Goal: Task Accomplishment & Management: Use online tool/utility

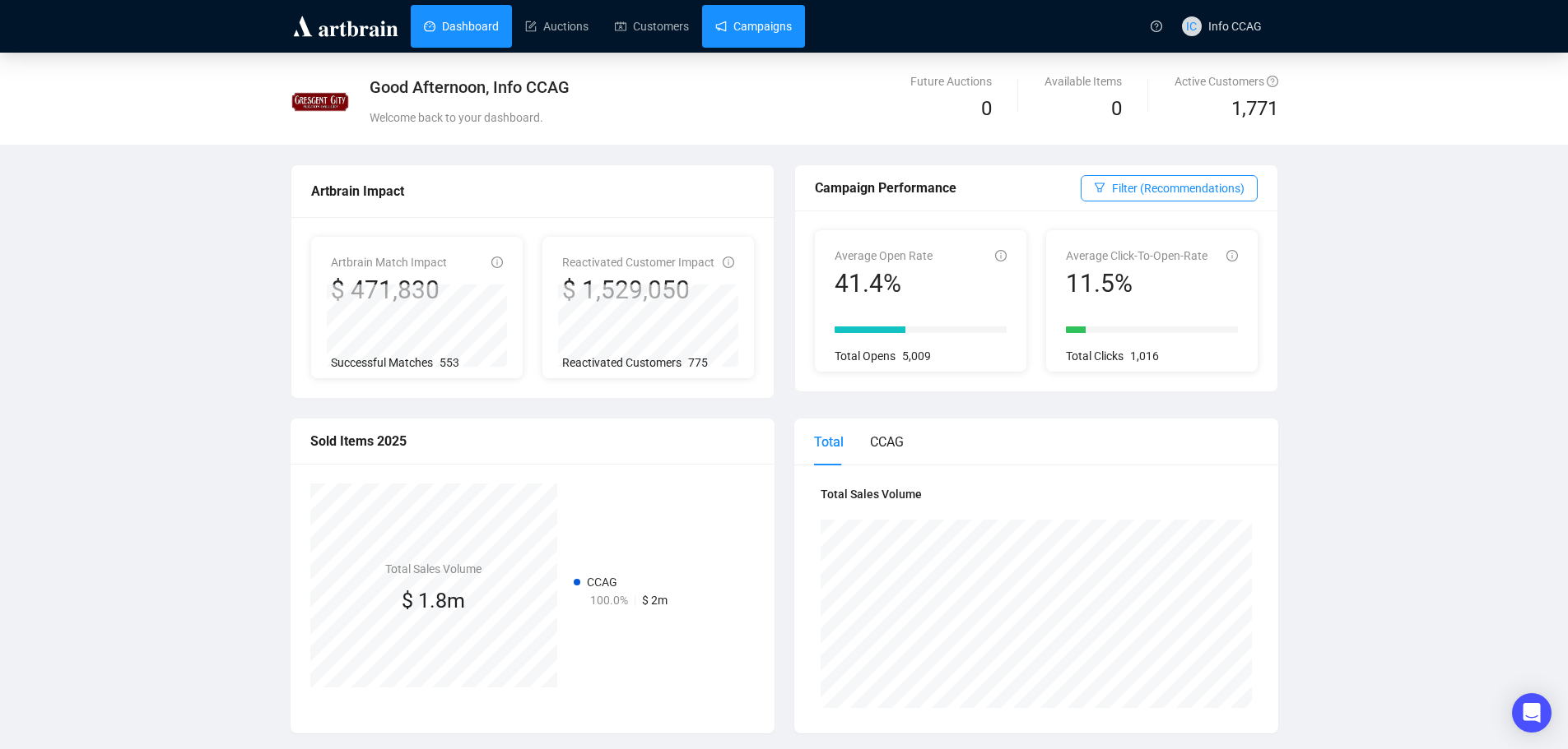
click at [760, 28] on link "Campaigns" at bounding box center [753, 26] width 77 height 43
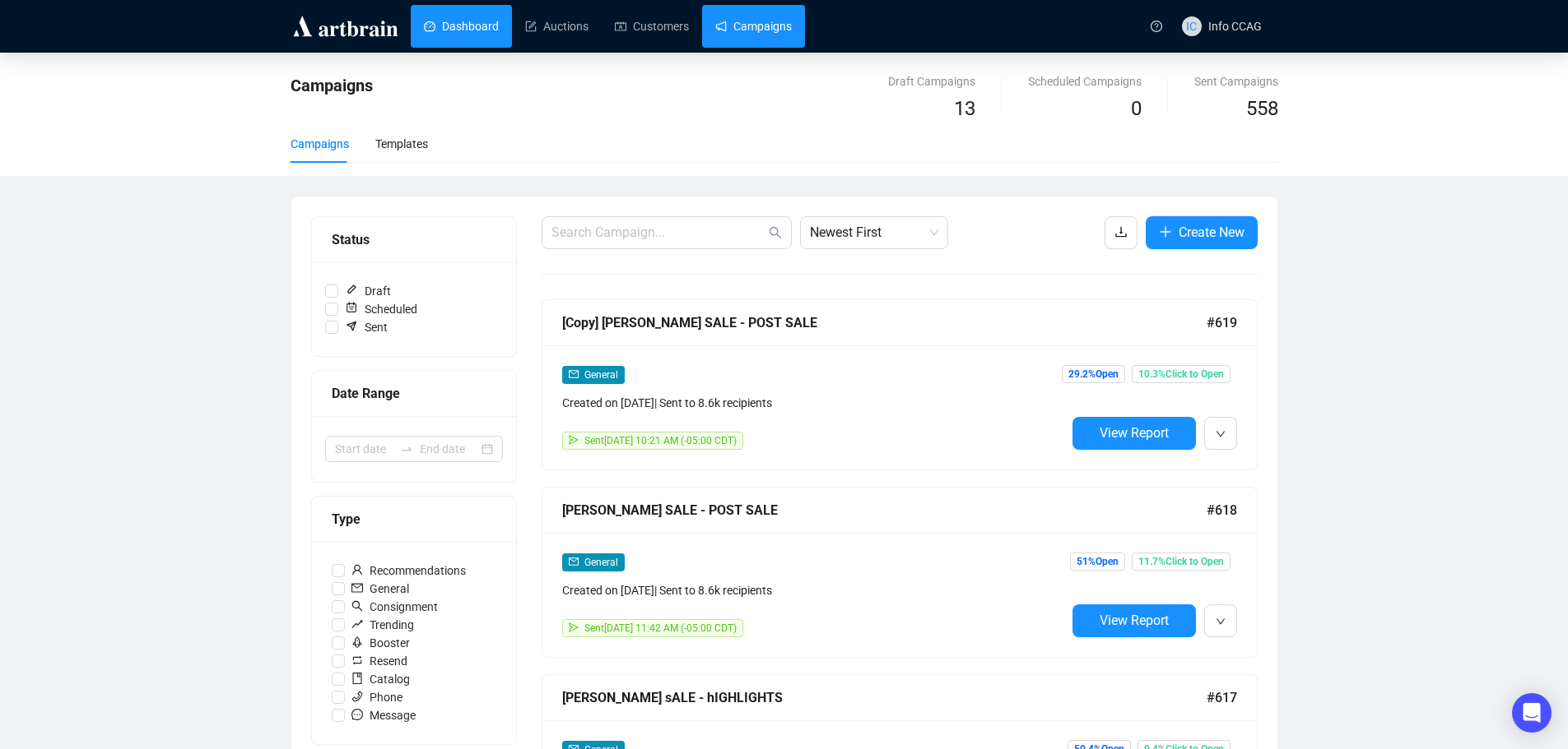
click at [463, 31] on link "Dashboard" at bounding box center [461, 26] width 75 height 43
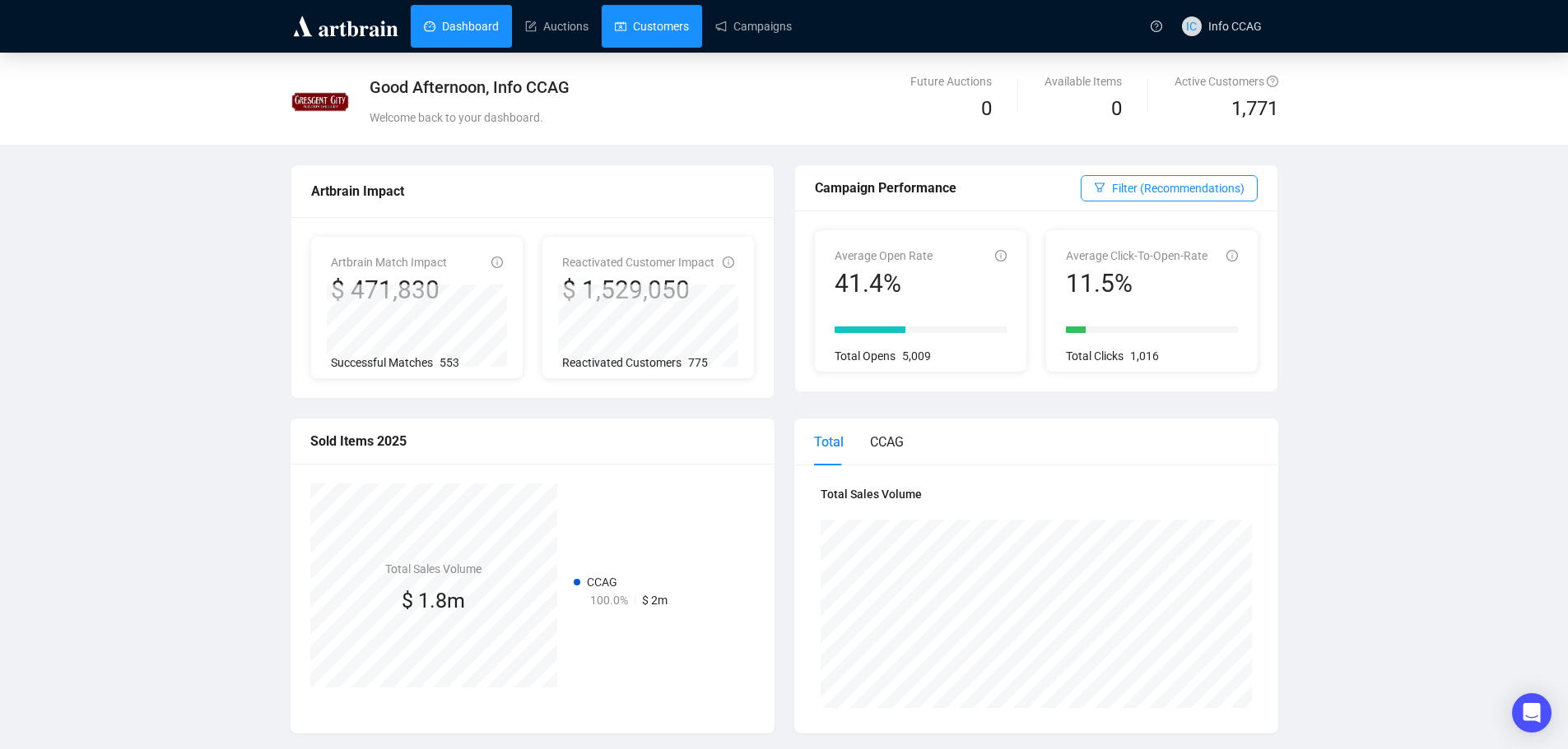
click at [648, 28] on link "Customers" at bounding box center [652, 26] width 74 height 43
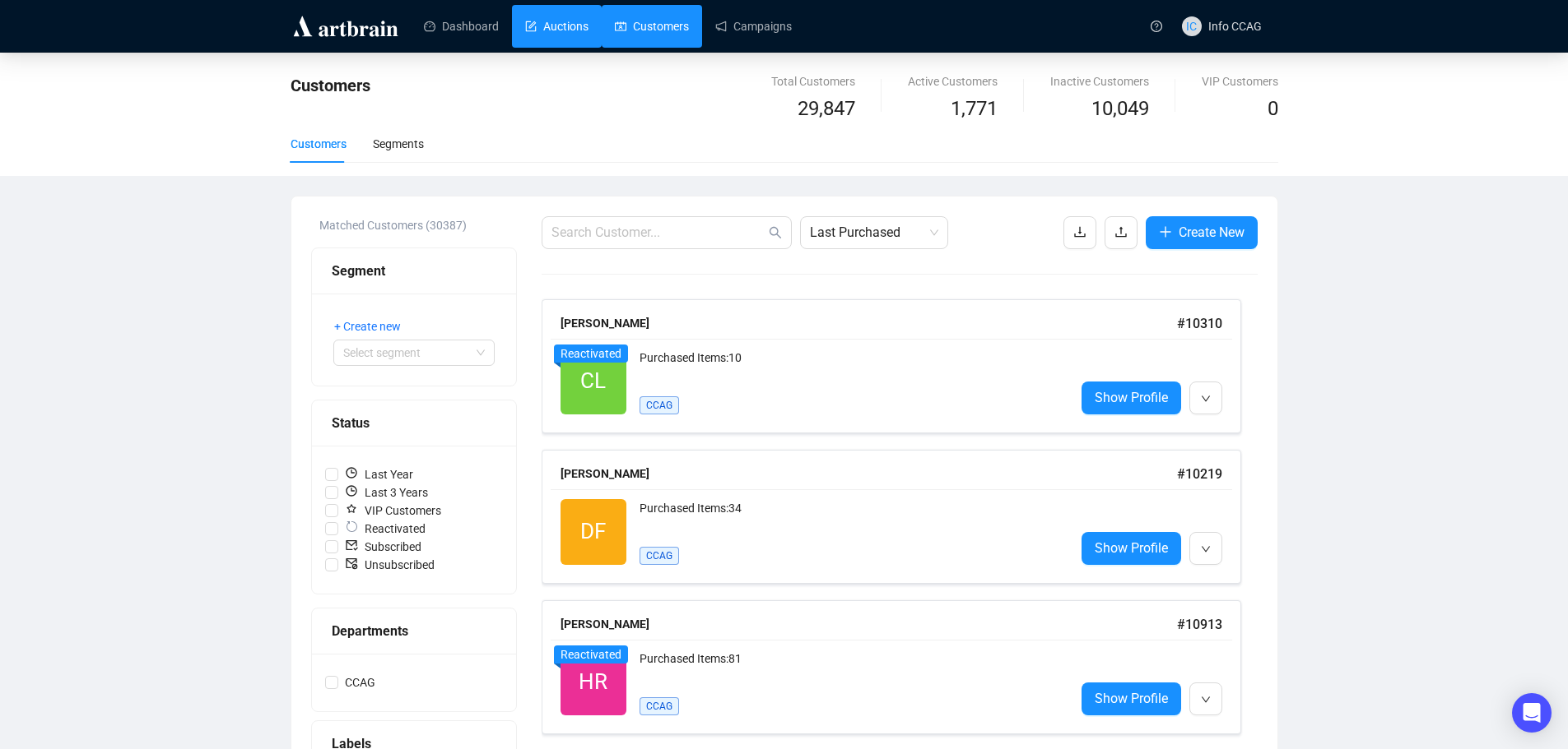
click at [556, 35] on link "Auctions" at bounding box center [557, 26] width 64 height 43
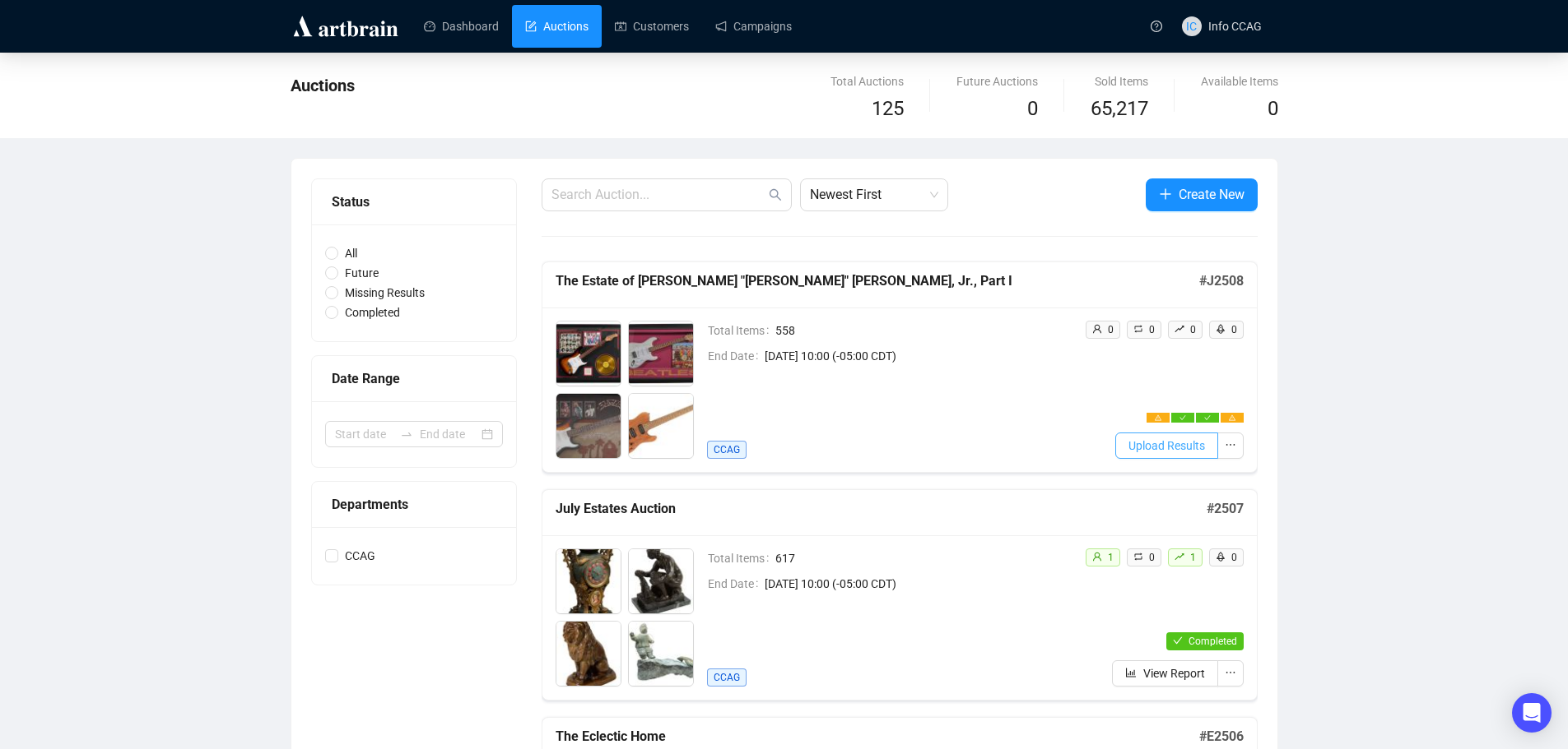
click at [1154, 442] on span "Upload Results" at bounding box center [1167, 446] width 77 height 18
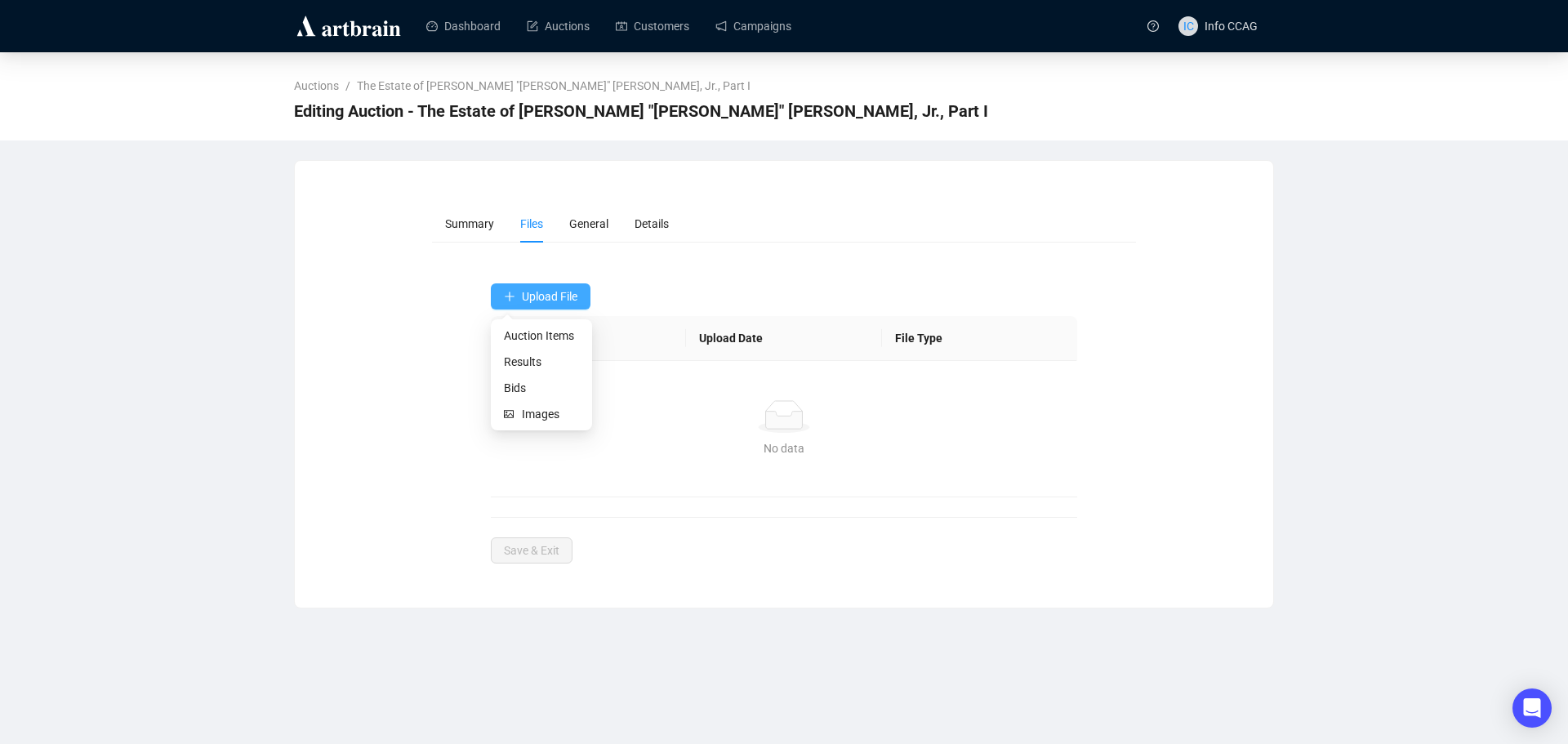
click at [561, 305] on button "Upload File" at bounding box center [541, 297] width 100 height 26
click at [551, 361] on span "Results" at bounding box center [542, 362] width 75 height 18
click at [574, 303] on span "Upload File" at bounding box center [549, 297] width 55 height 13
click at [553, 366] on span "Results" at bounding box center [542, 362] width 75 height 18
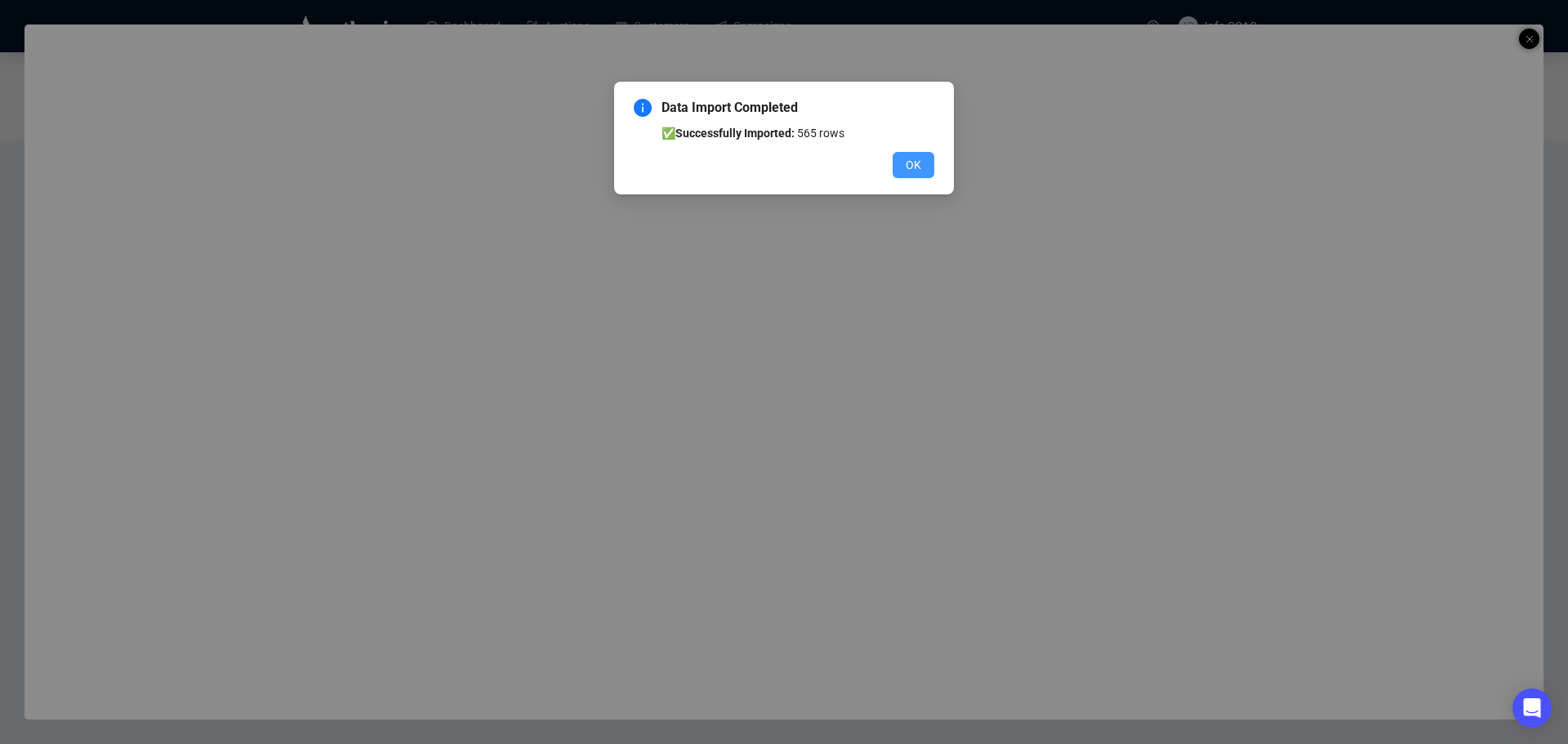
click at [916, 166] on span "OK" at bounding box center [913, 165] width 16 height 18
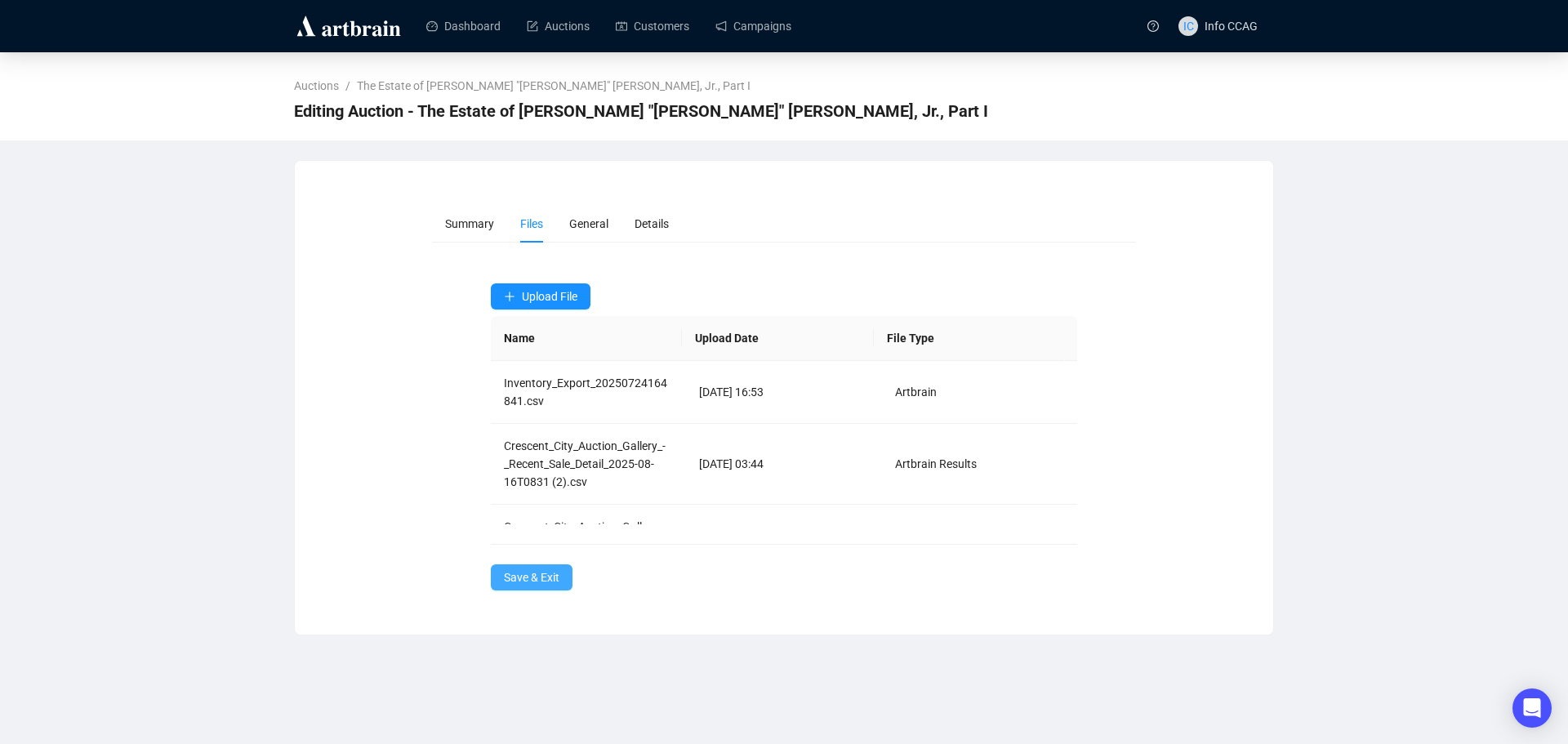
click at [522, 579] on span "Save & Exit" at bounding box center [532, 578] width 55 height 18
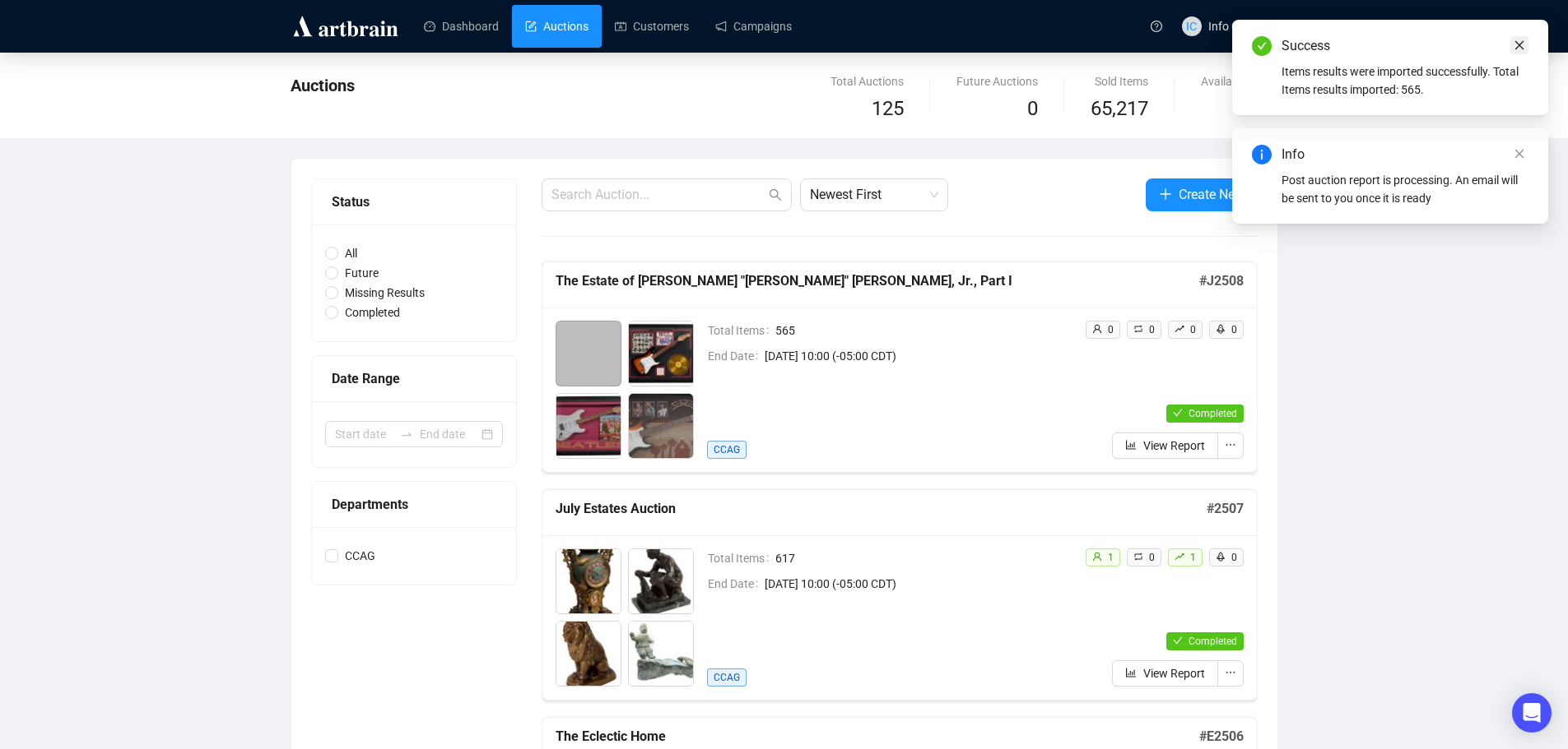
click at [1518, 49] on icon "close" at bounding box center [1519, 45] width 11 height 11
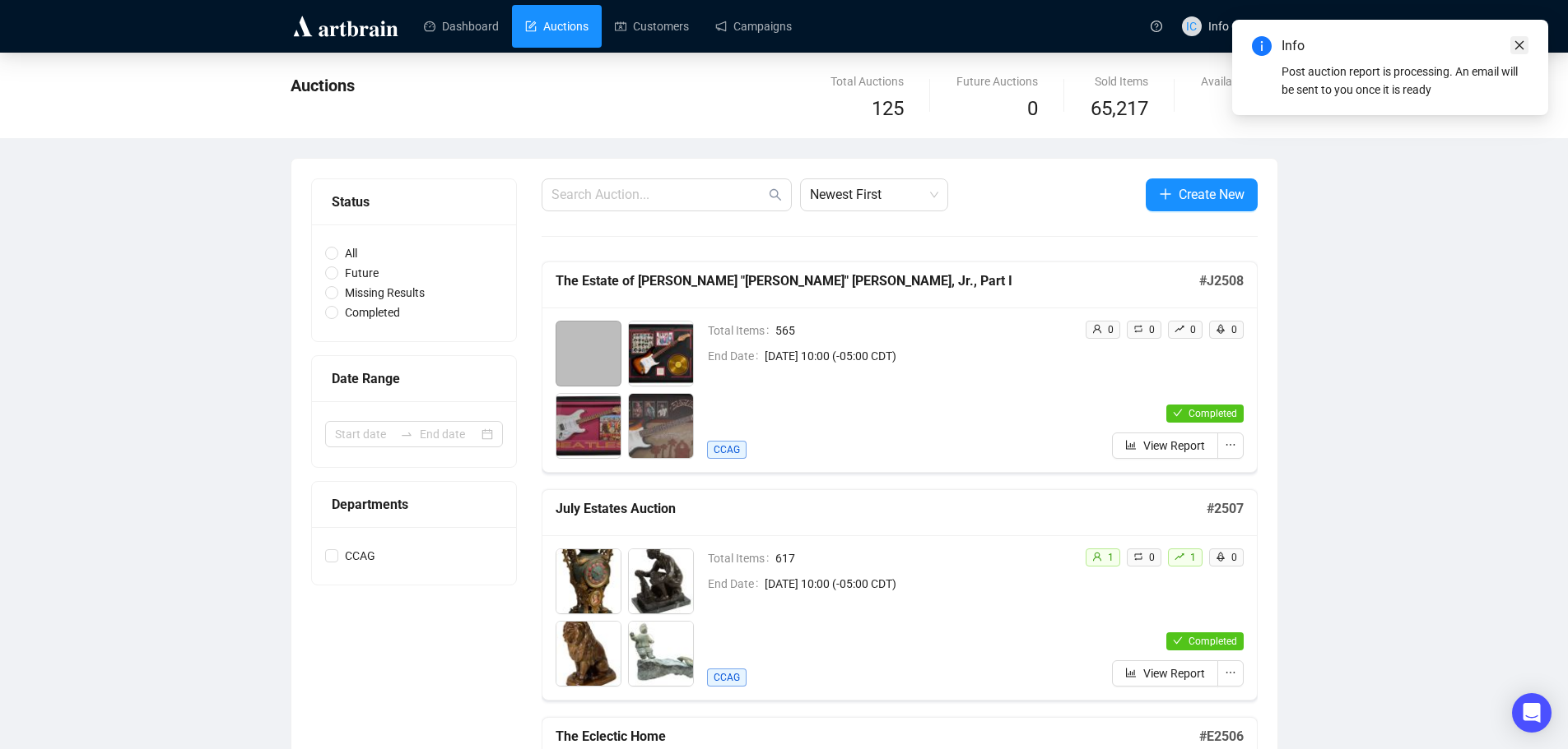
click at [1516, 51] on link "Close" at bounding box center [1520, 45] width 19 height 18
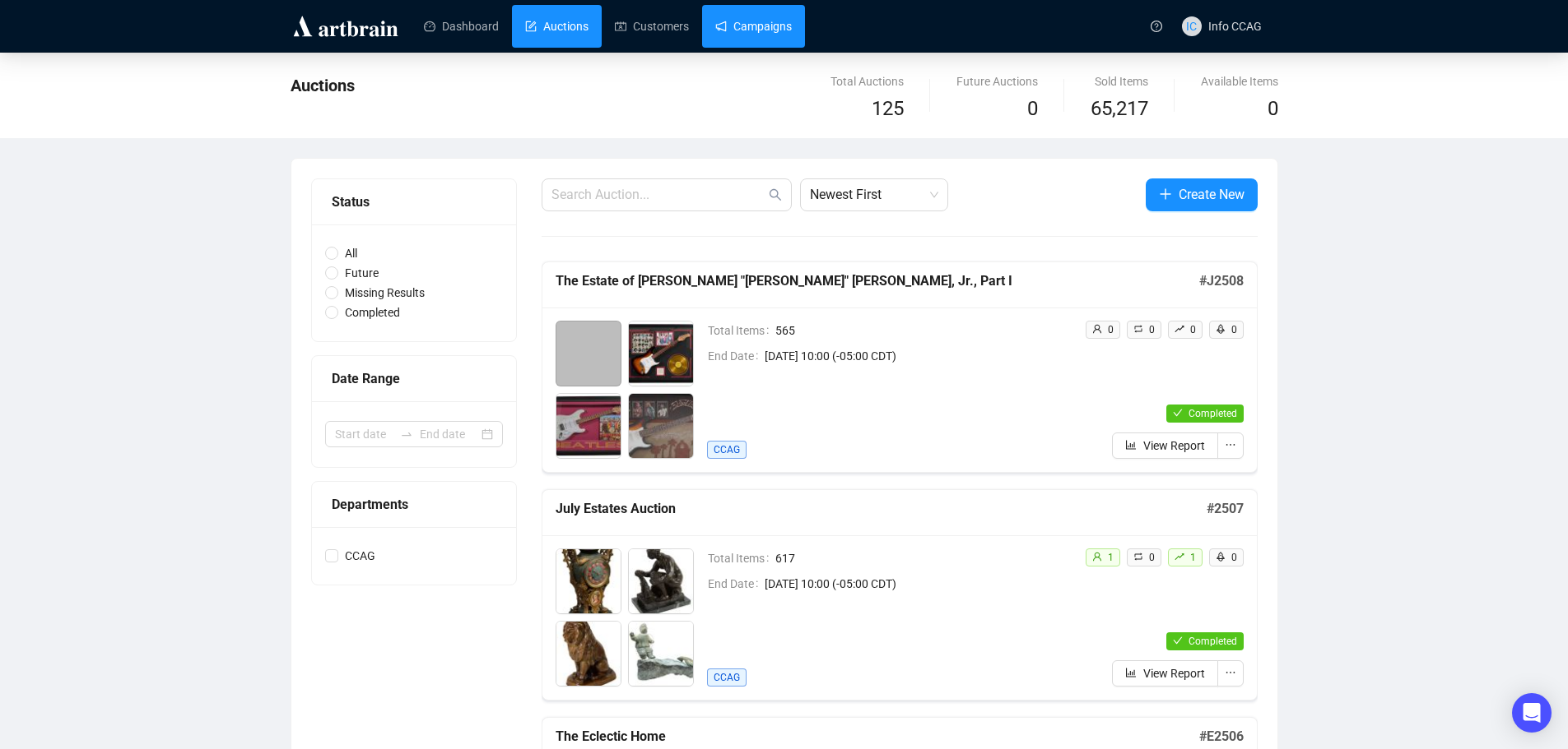
click at [778, 27] on link "Campaigns" at bounding box center [753, 26] width 77 height 43
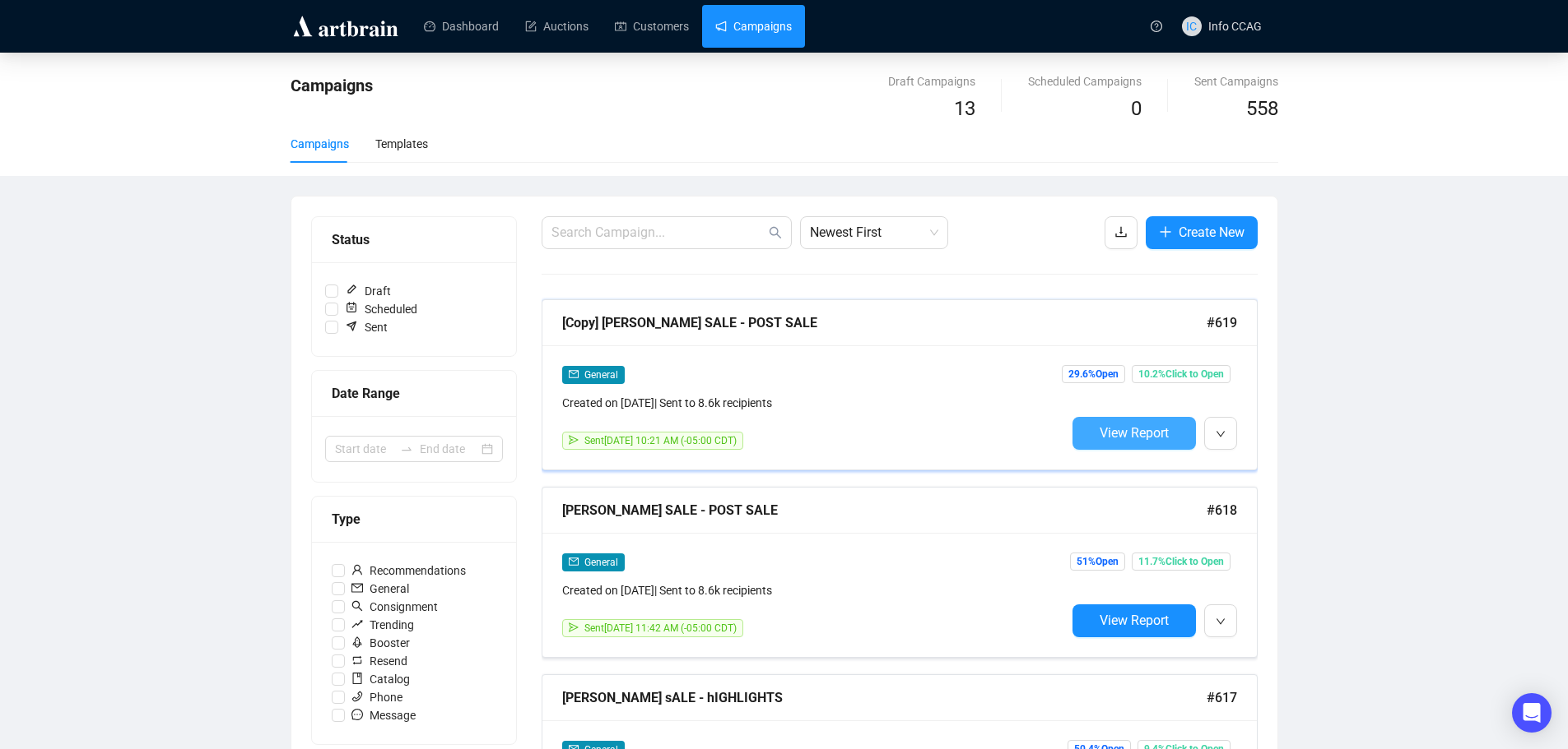
click at [1120, 432] on span "View Report" at bounding box center [1134, 433] width 69 height 16
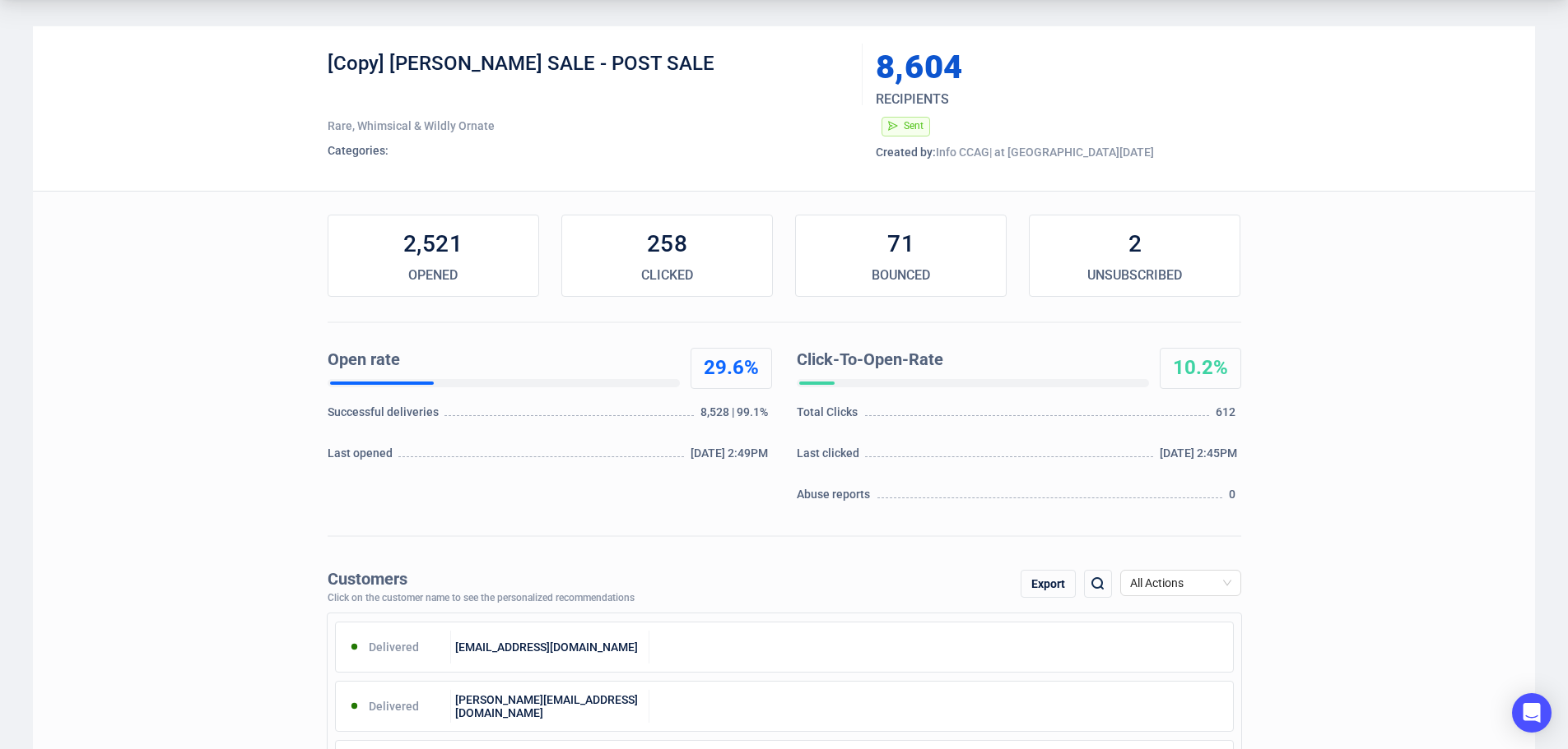
scroll to position [82, 0]
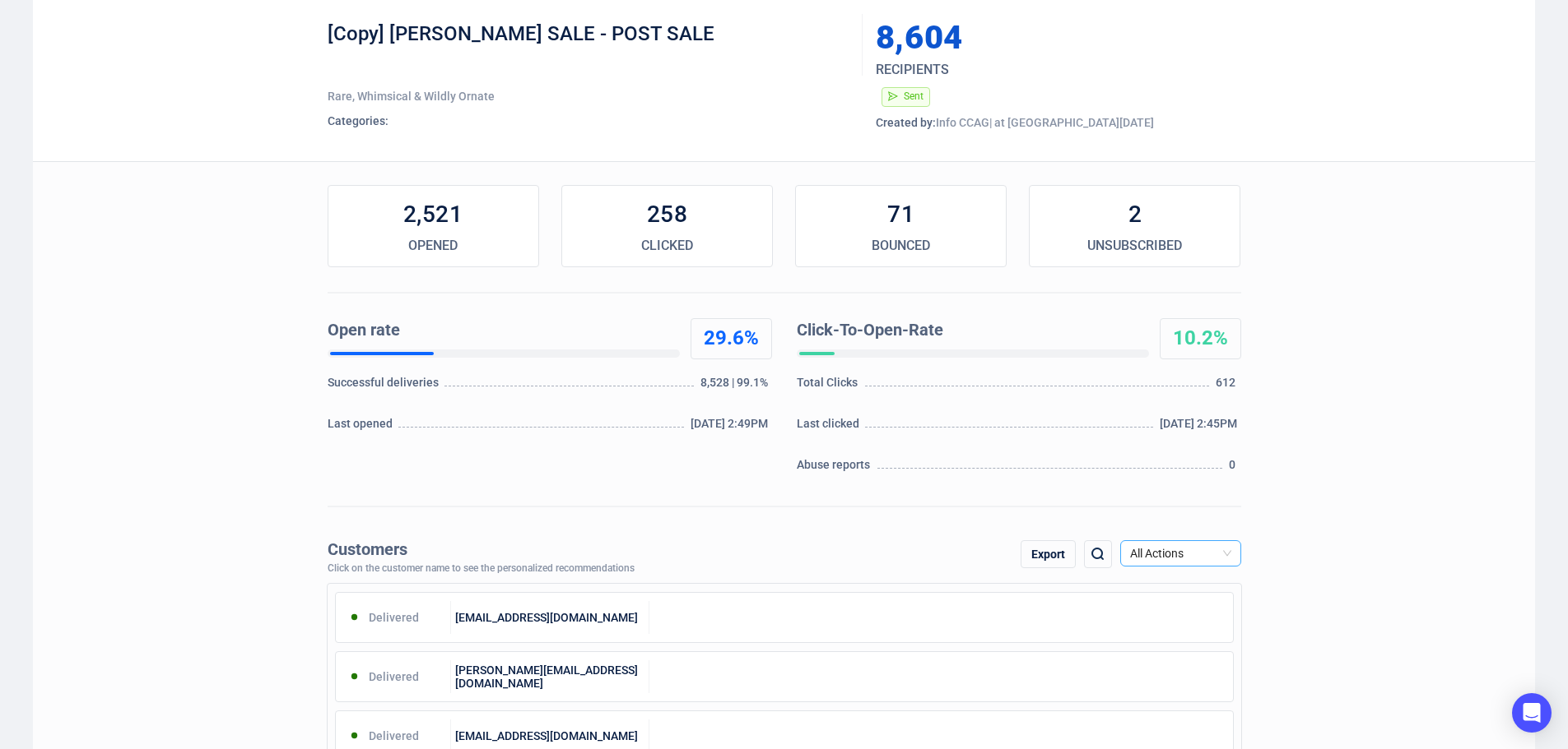
click at [1215, 552] on span "All Actions" at bounding box center [1179, 553] width 101 height 25
click at [1190, 696] on div "Unsubscribe" at bounding box center [1180, 692] width 94 height 18
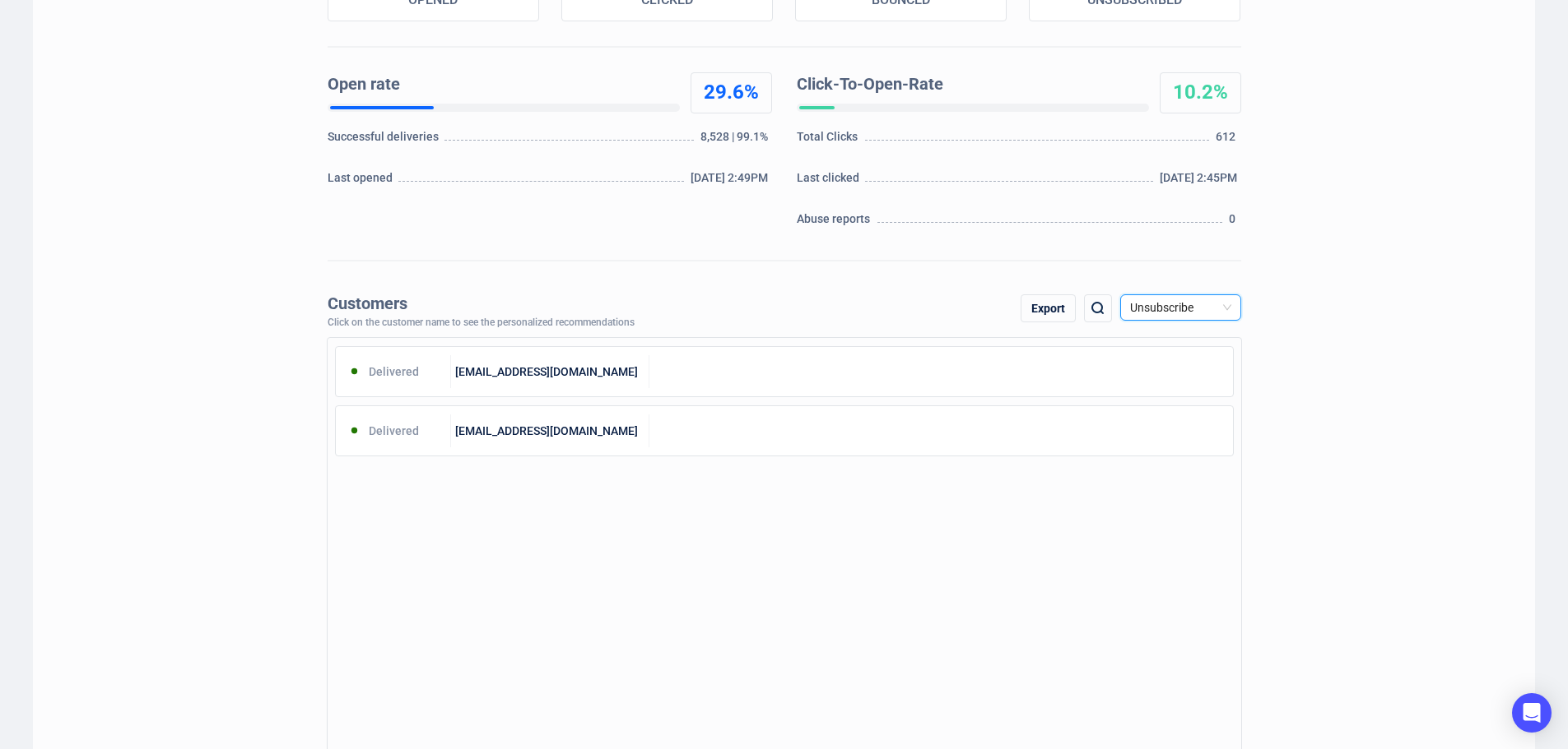
scroll to position [329, 0]
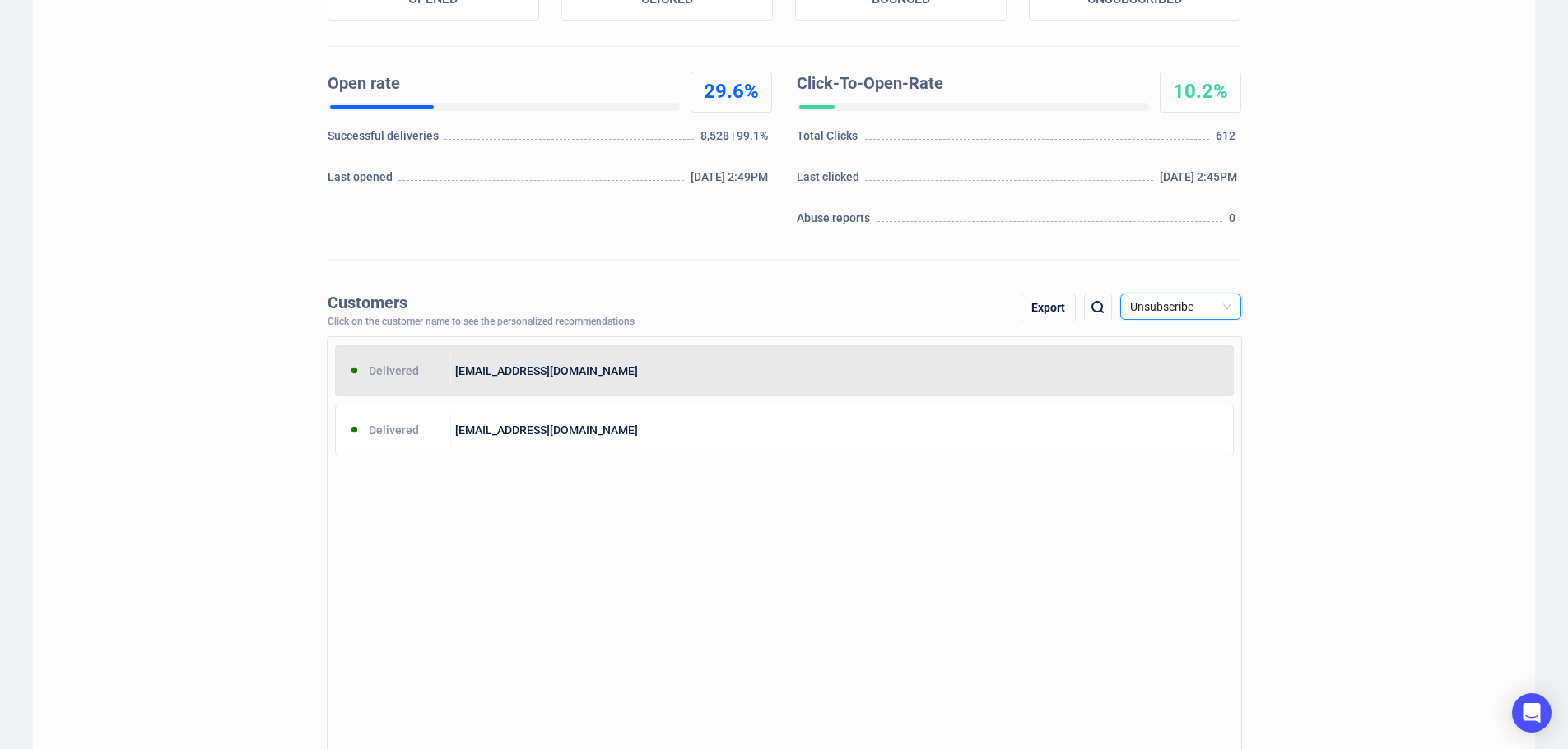
click at [590, 387] on div "Delivered [EMAIL_ADDRESS][DOMAIN_NAME]" at bounding box center [784, 371] width 898 height 51
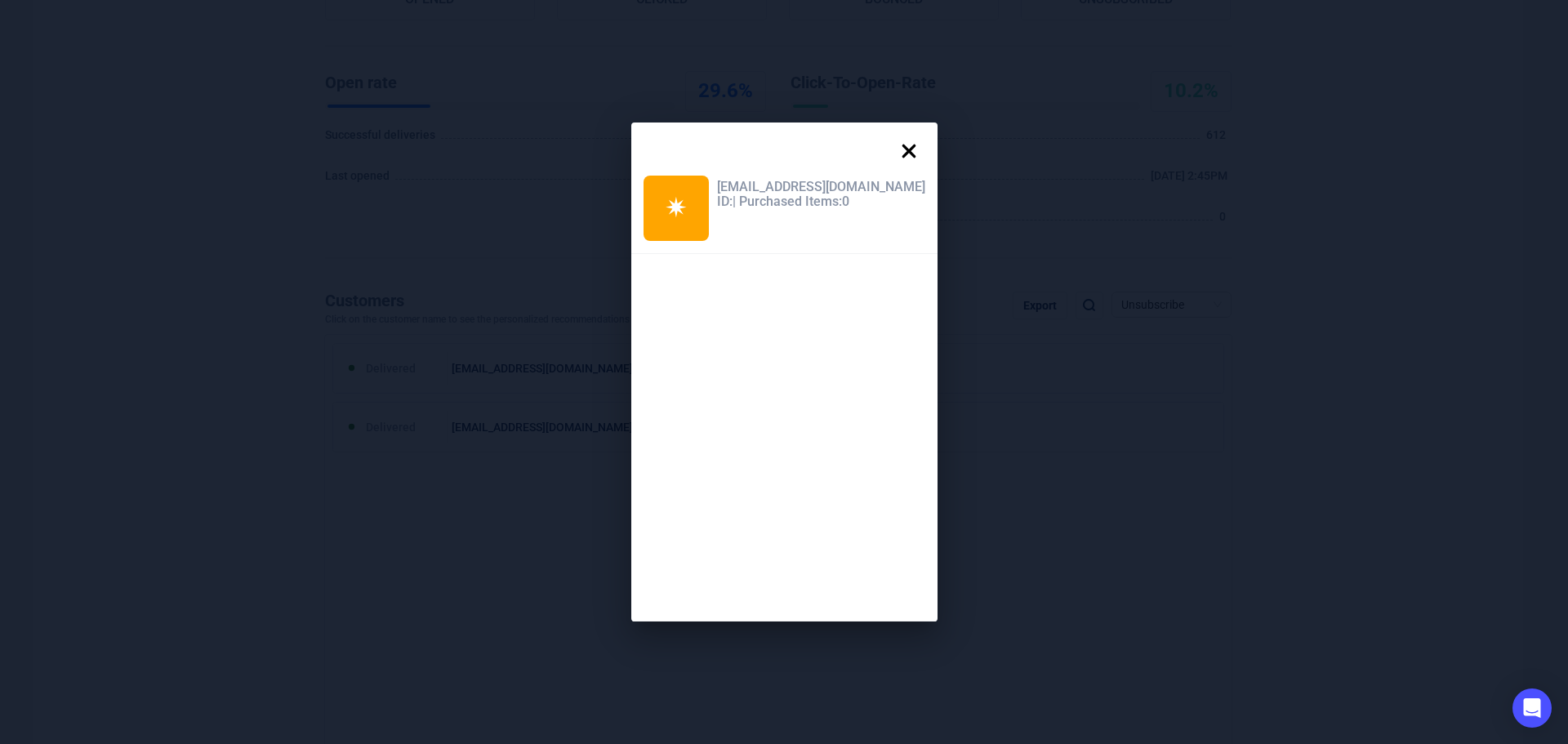
click at [902, 152] on icon at bounding box center [908, 151] width 14 height 14
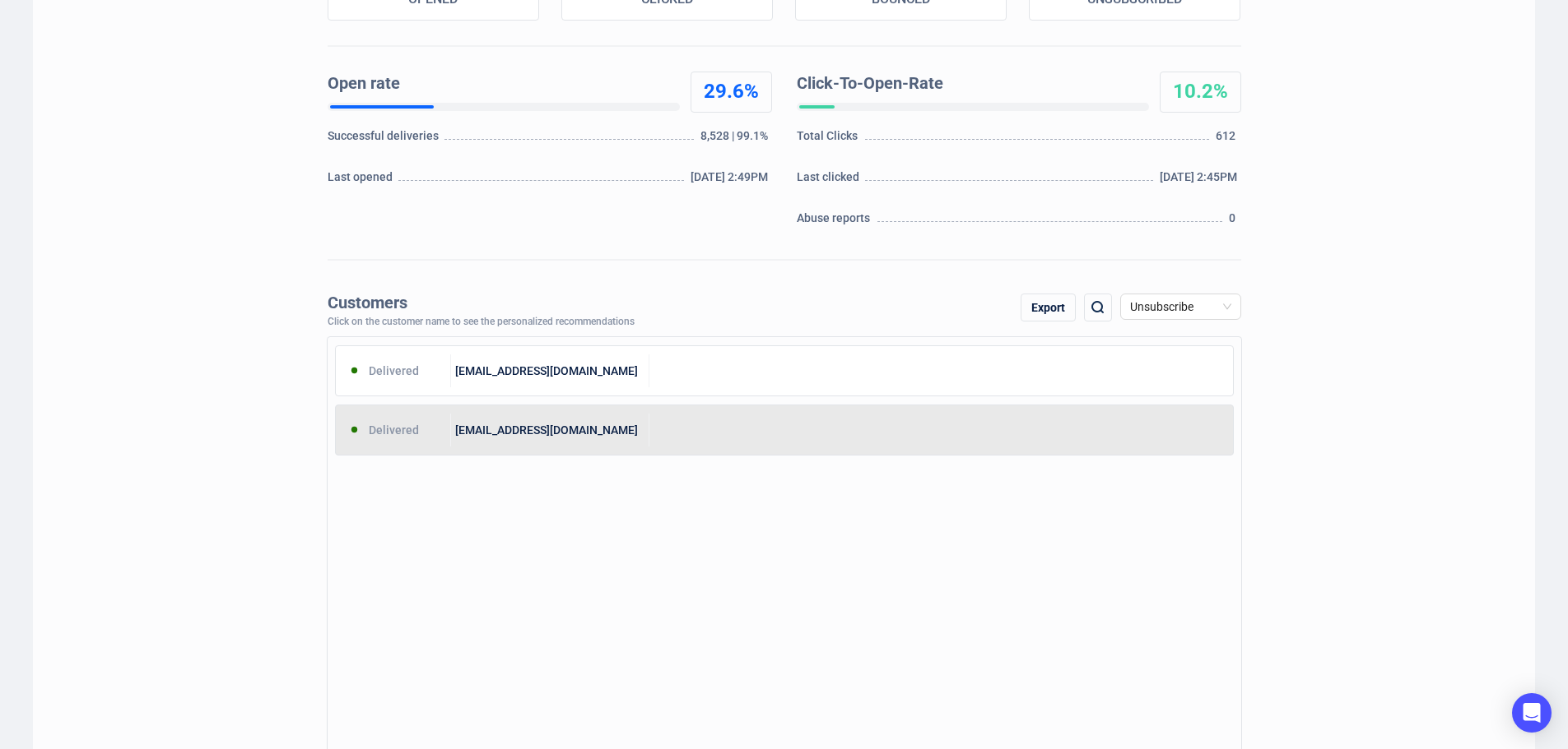
click at [551, 441] on div "[EMAIL_ADDRESS][DOMAIN_NAME]" at bounding box center [550, 430] width 198 height 33
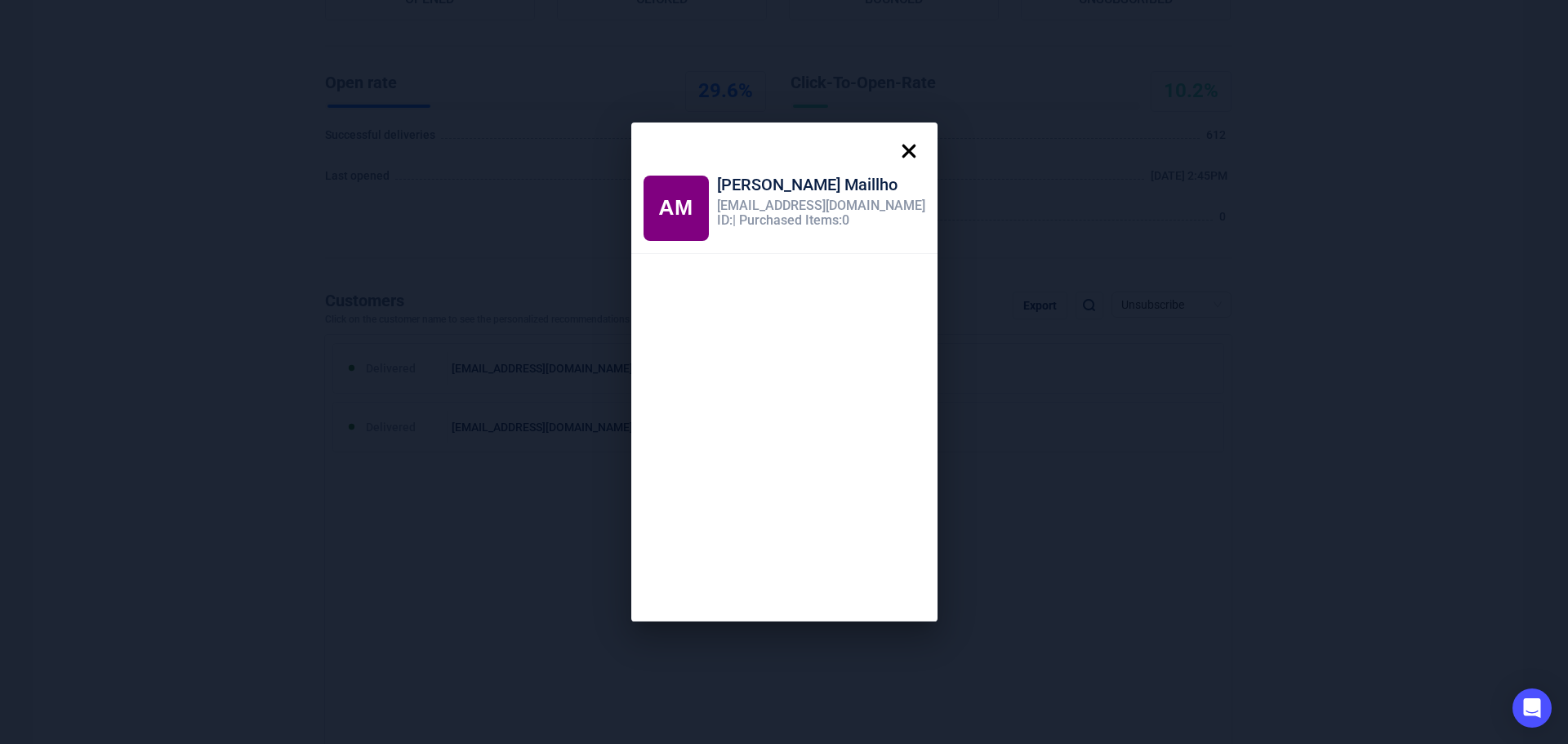
click at [892, 143] on icon at bounding box center [909, 152] width 33 height 33
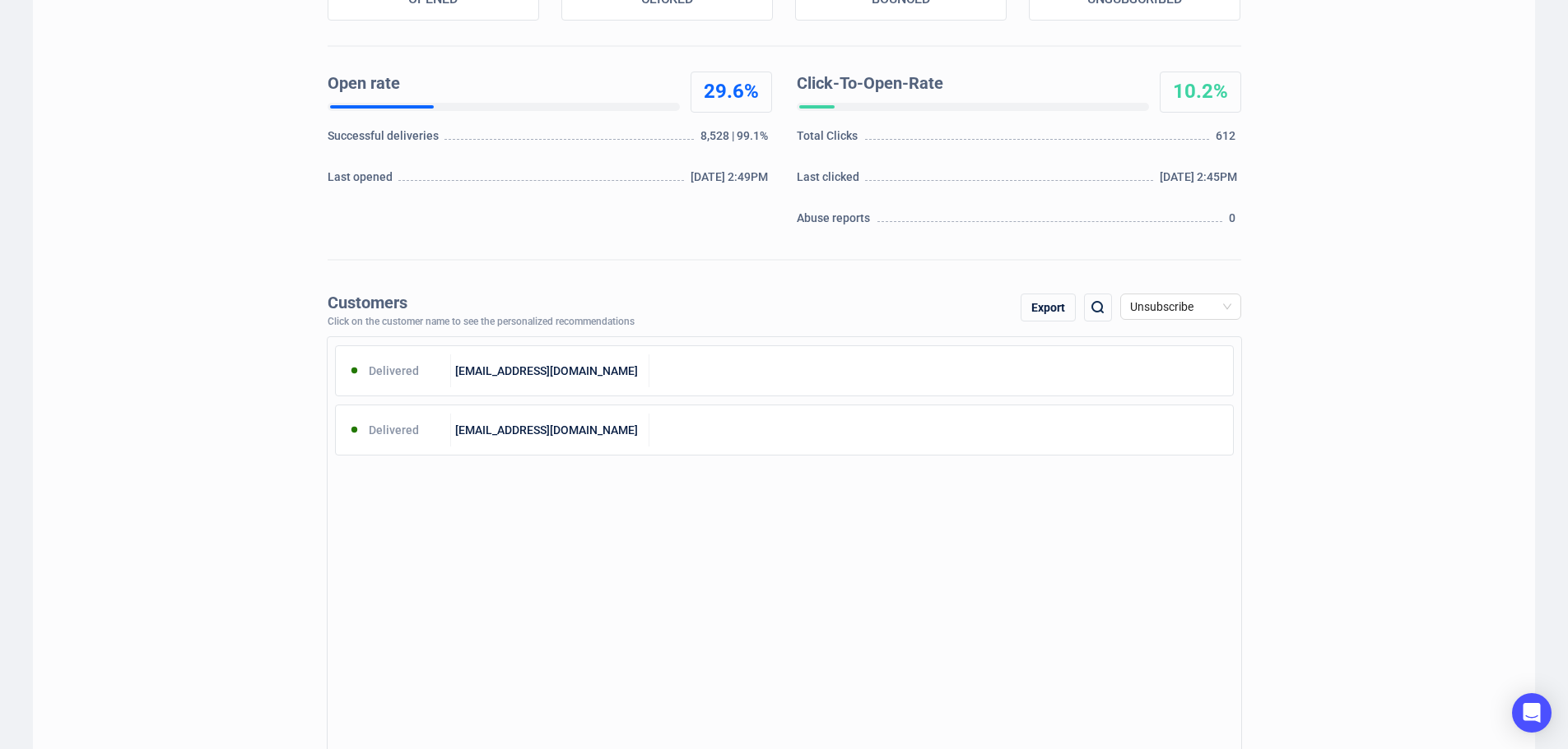
scroll to position [0, 0]
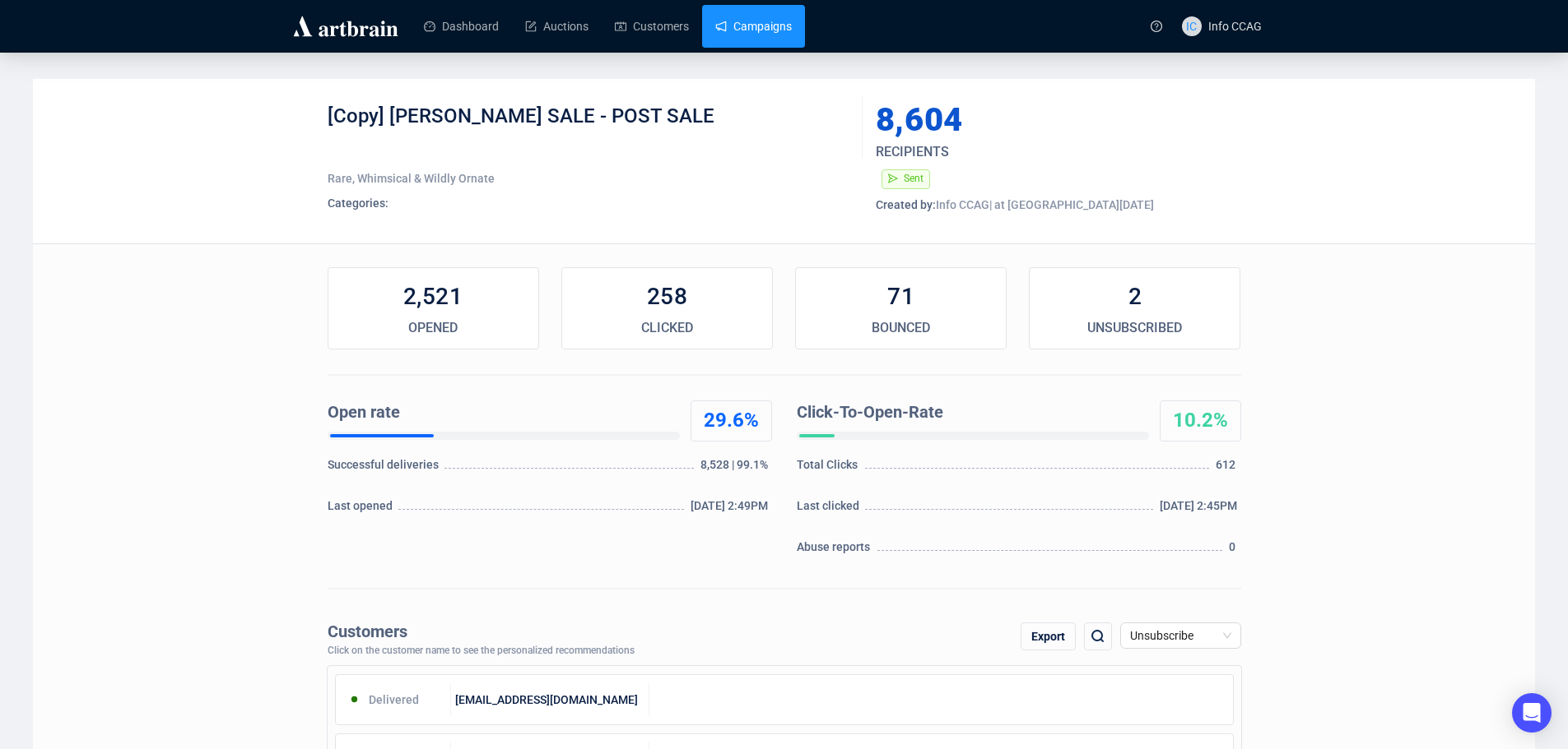
click at [769, 14] on link "Campaigns" at bounding box center [753, 26] width 77 height 43
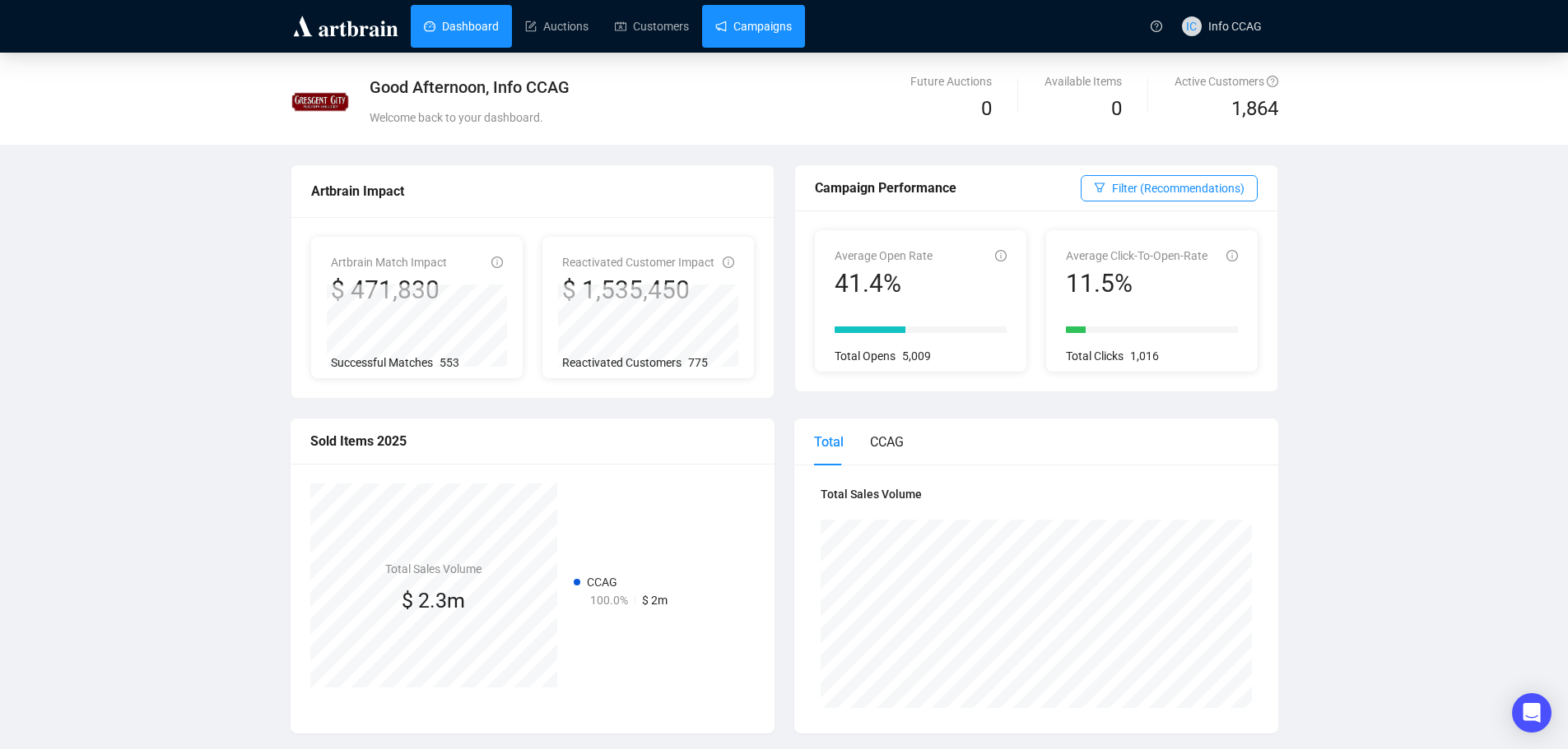
click at [763, 35] on link "Campaigns" at bounding box center [753, 26] width 77 height 43
